Goal: Find contact information: Find contact information

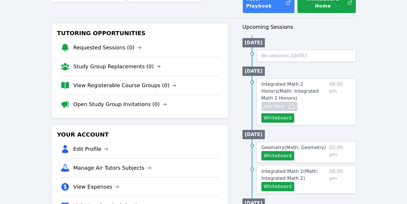
scroll to position [93, 0]
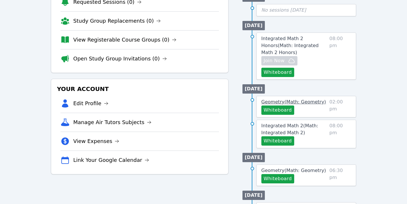
click at [306, 102] on span "Geometry ( Math: Geometry )" at bounding box center [293, 102] width 65 height 6
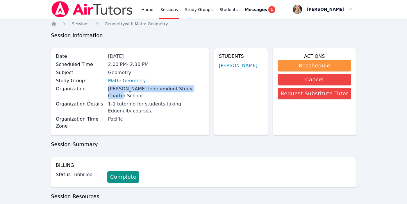
drag, startPoint x: 110, startPoint y: 88, endPoint x: 205, endPoint y: 88, distance: 94.7
click at [204, 88] on div "Tracy Independent Study Charter School" at bounding box center [156, 92] width 96 height 14
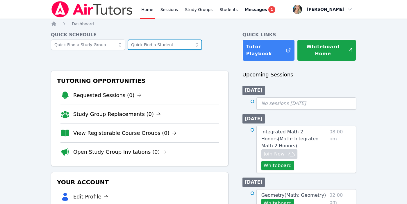
click at [136, 46] on input "text" at bounding box center [164, 44] width 74 height 10
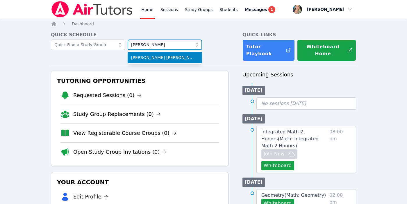
type input "jenna"
click at [151, 60] on span "Jenna Asad Halim" at bounding box center [164, 58] width 67 height 6
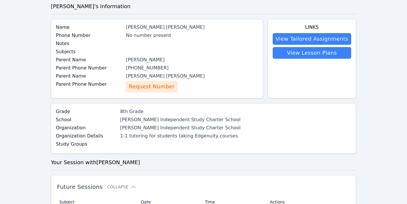
scroll to position [29, 0]
click at [165, 83] on span "Request Number" at bounding box center [152, 86] width 46 height 8
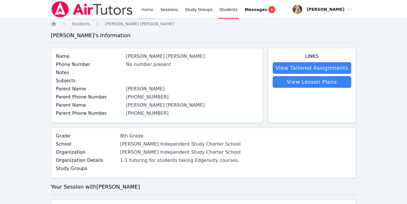
click at [143, 10] on link "Home" at bounding box center [147, 9] width 14 height 19
